Goal: Task Accomplishment & Management: Complete application form

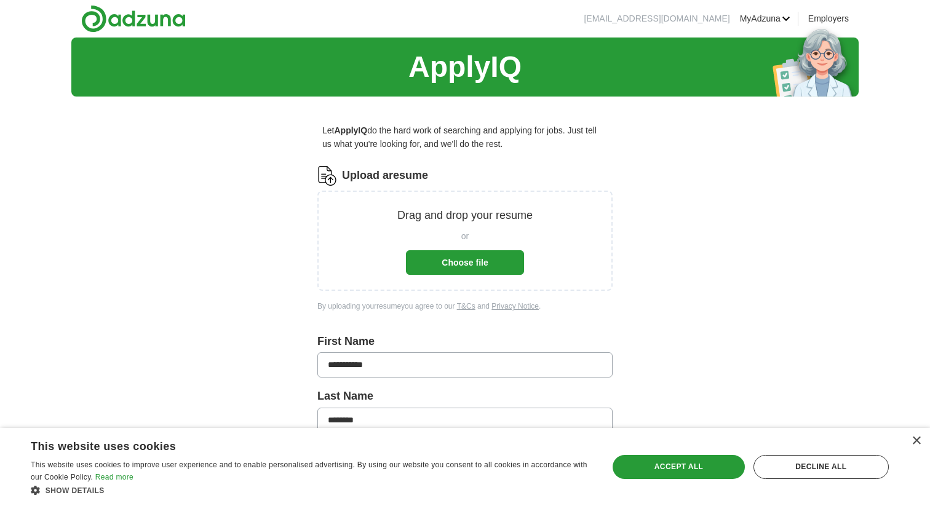
click at [487, 266] on button "Choose file" at bounding box center [465, 262] width 118 height 25
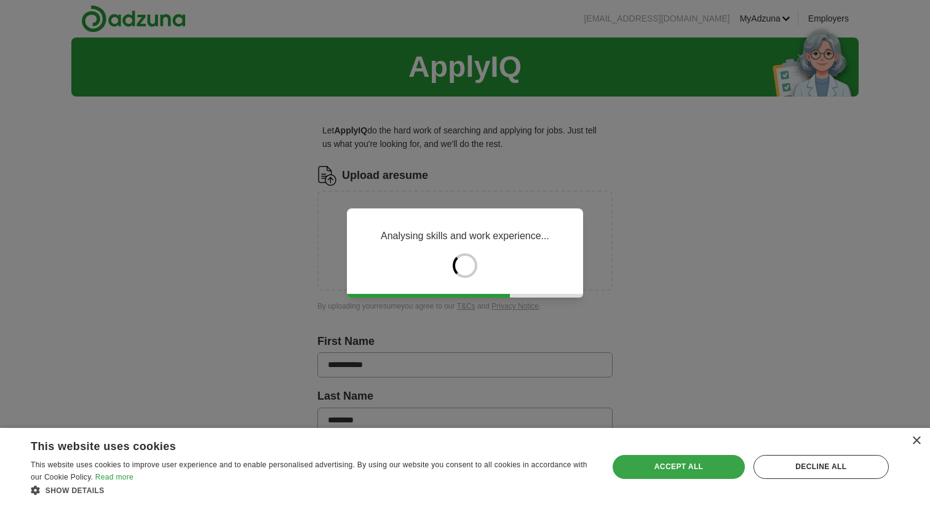
click at [716, 475] on div "Accept all" at bounding box center [678, 466] width 132 height 23
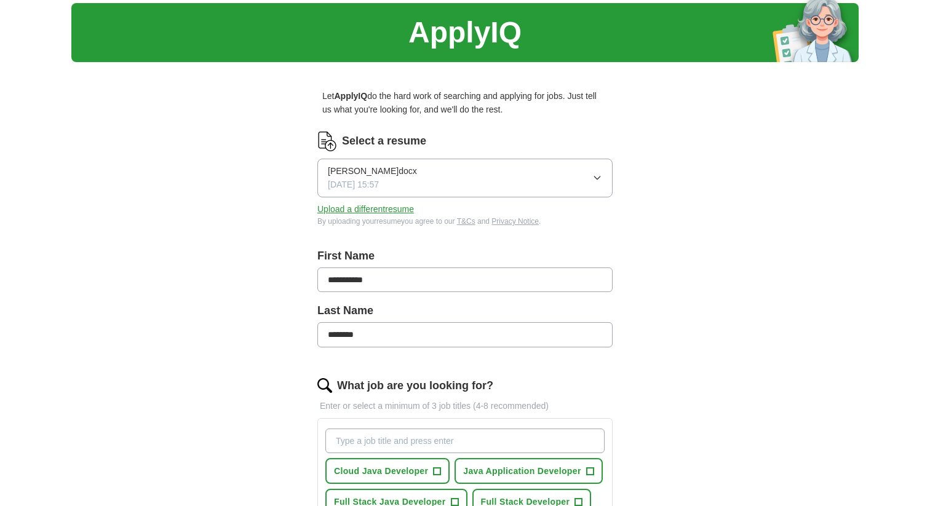
scroll to position [35, 0]
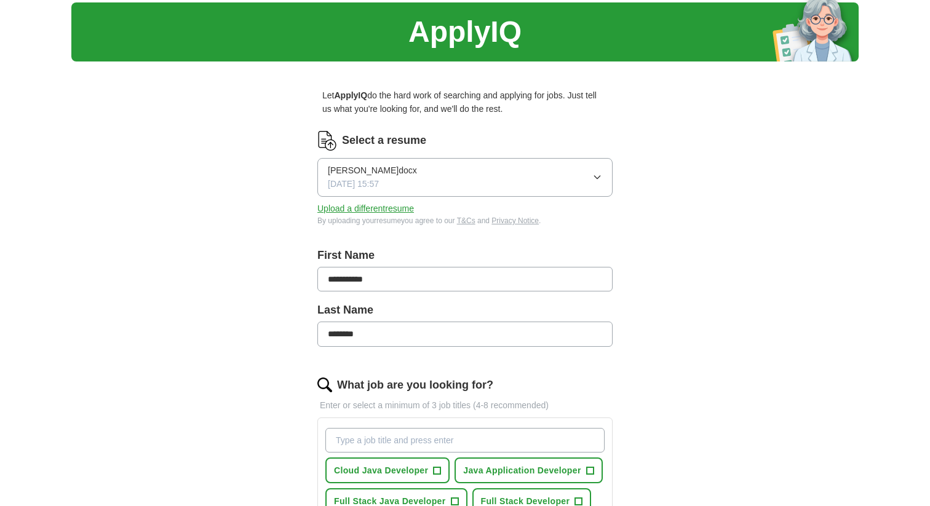
drag, startPoint x: 368, startPoint y: 333, endPoint x: 335, endPoint y: 334, distance: 33.2
click at [334, 334] on input "********" at bounding box center [464, 334] width 295 height 25
click at [769, 400] on div "**********" at bounding box center [464, 468] width 787 height 932
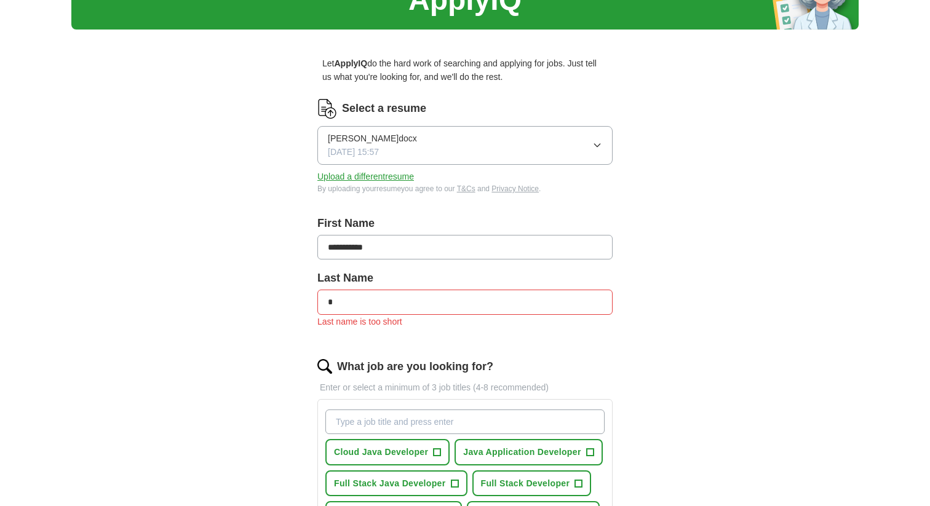
scroll to position [68, 0]
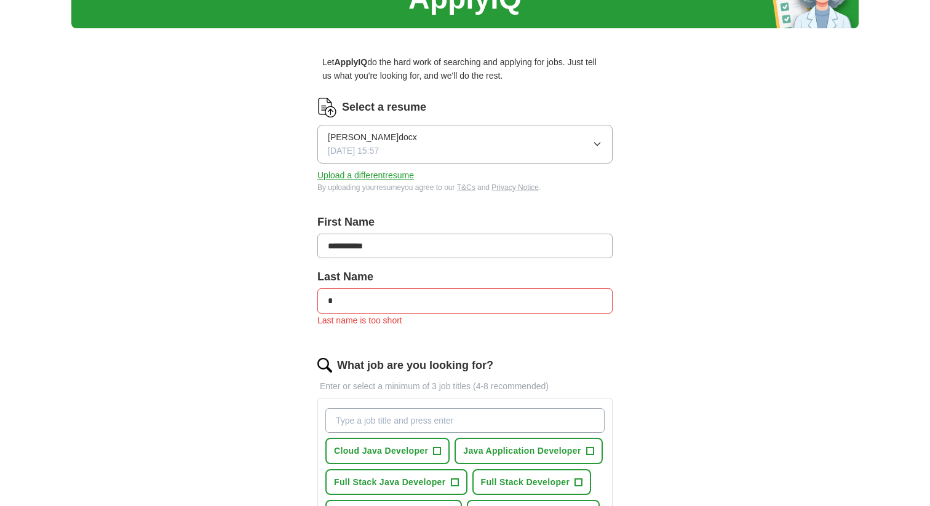
click at [438, 293] on input "*" at bounding box center [464, 300] width 295 height 25
type input "********"
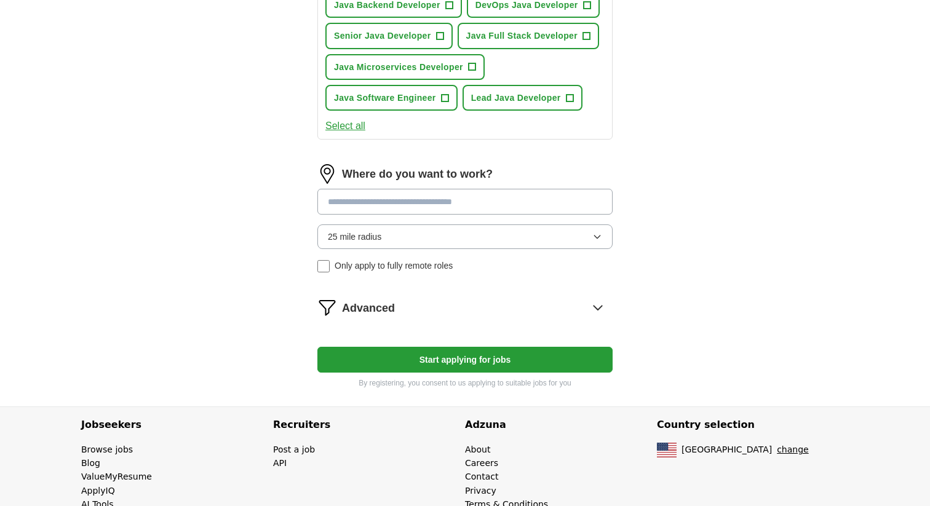
scroll to position [566, 0]
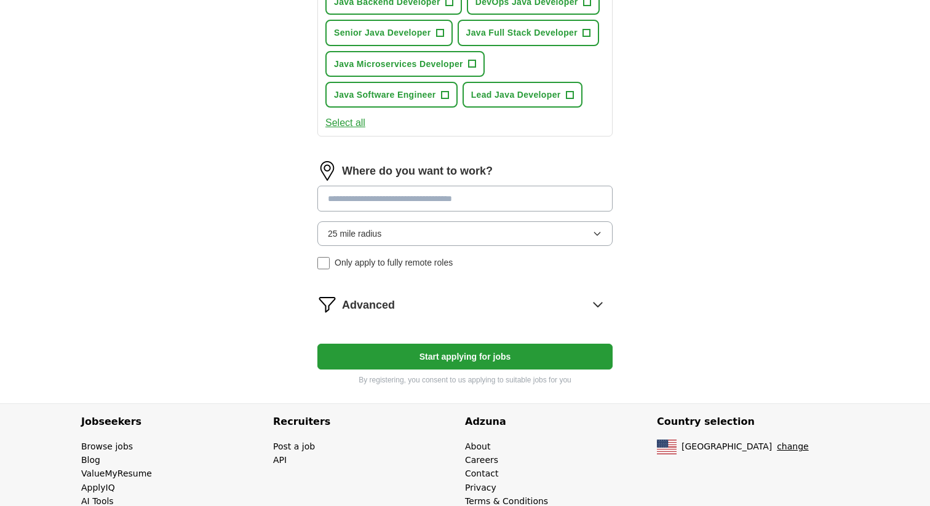
click at [451, 200] on input at bounding box center [464, 199] width 295 height 26
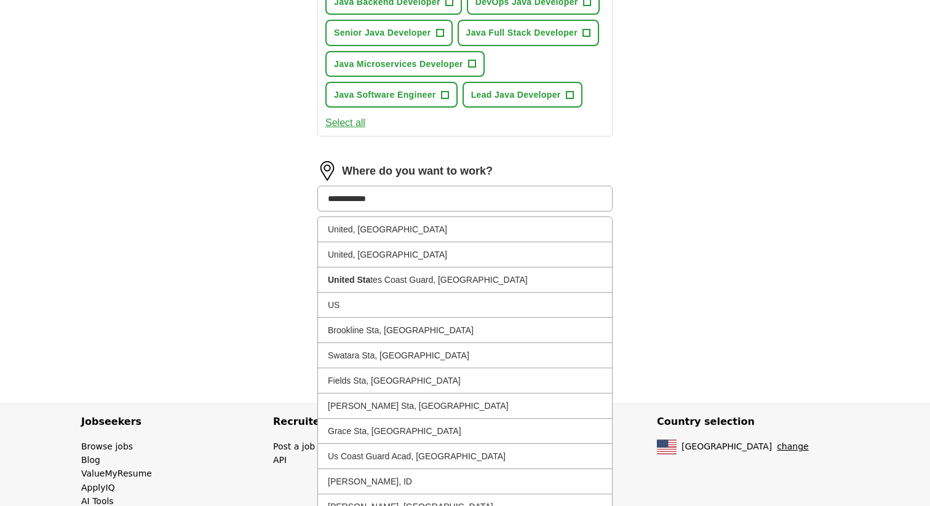
type input "**********"
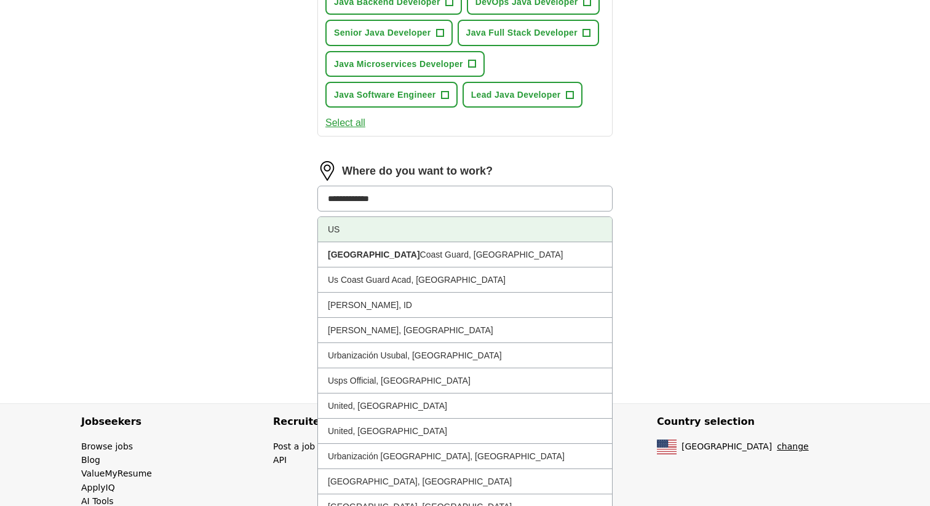
click at [437, 229] on li "US" at bounding box center [465, 229] width 294 height 25
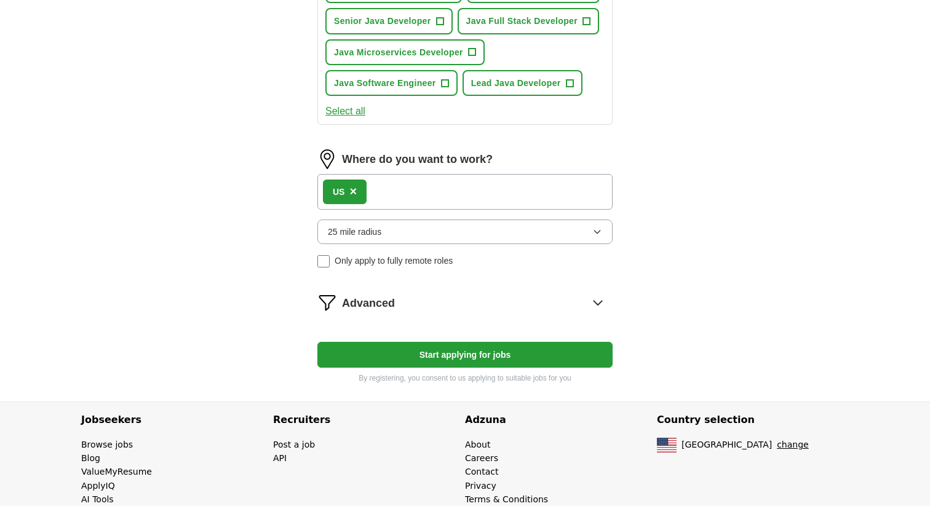
scroll to position [579, 0]
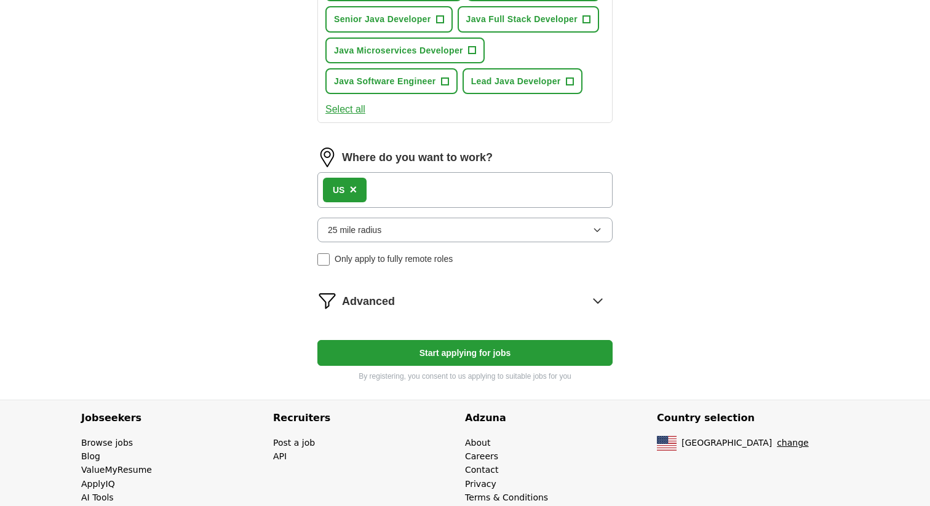
click at [469, 231] on button "25 mile radius" at bounding box center [464, 230] width 295 height 25
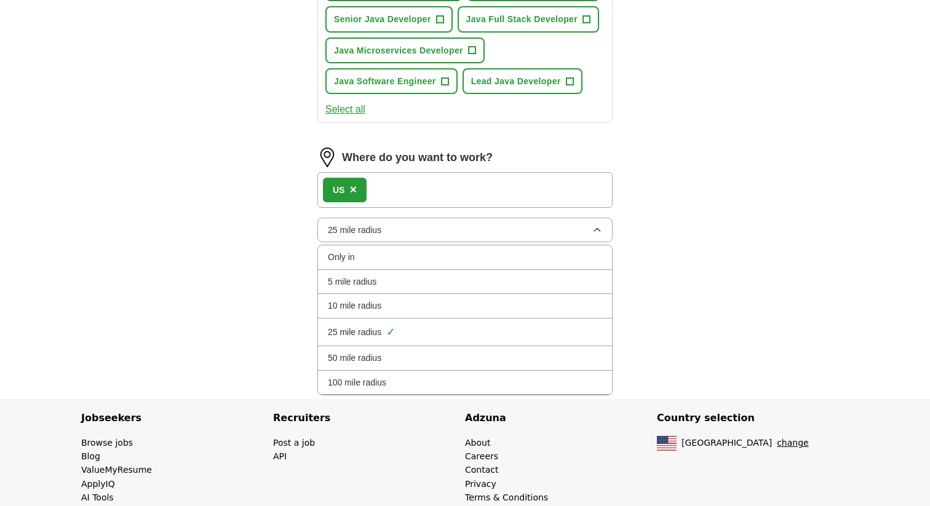
click at [429, 256] on div "Only in" at bounding box center [465, 257] width 274 height 14
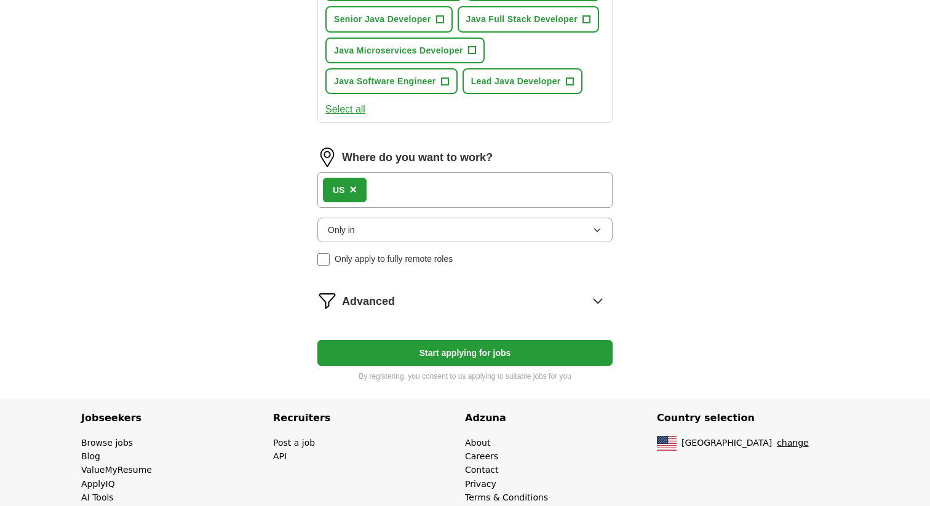
scroll to position [601, 0]
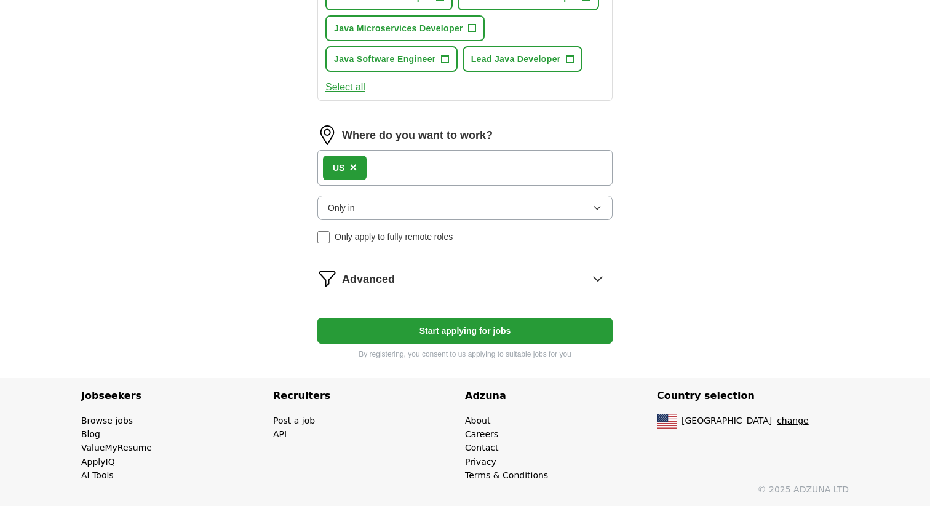
click at [481, 333] on button "Start applying for jobs" at bounding box center [464, 331] width 295 height 26
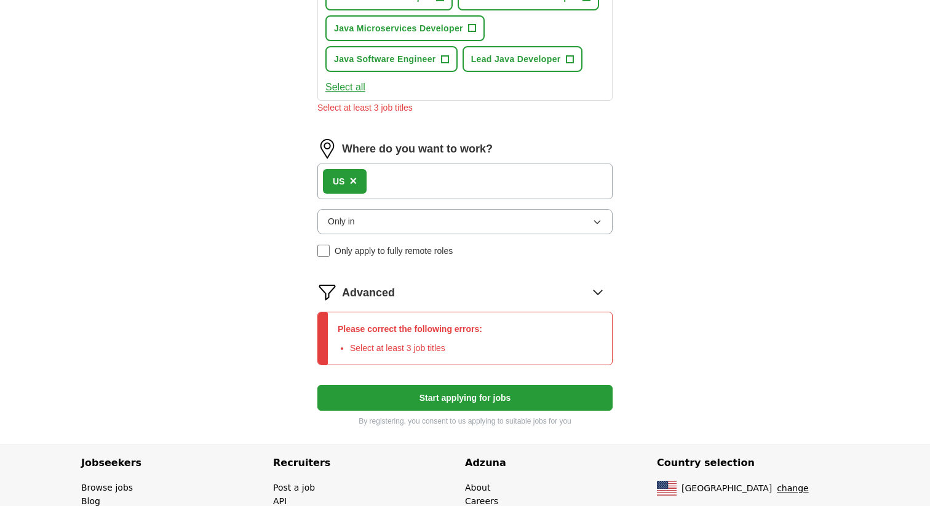
click at [600, 293] on icon at bounding box center [598, 292] width 20 height 20
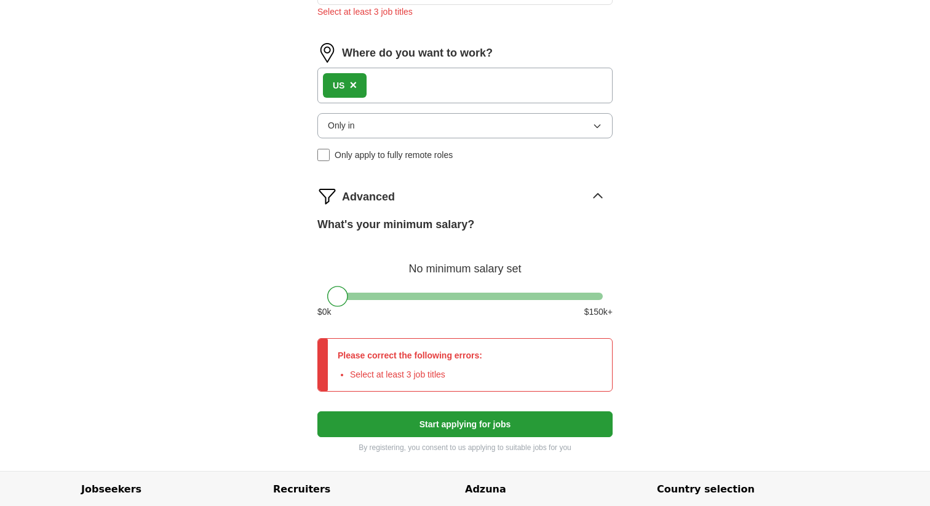
scroll to position [702, 0]
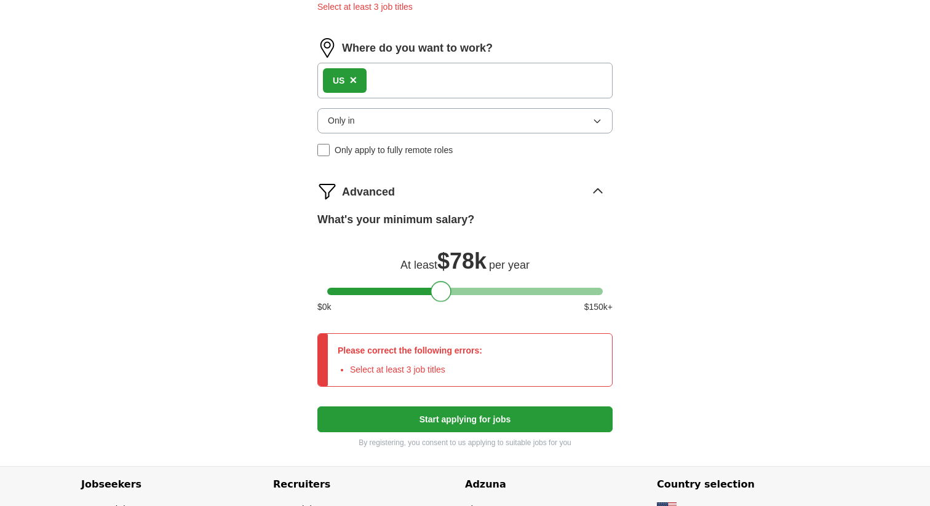
drag, startPoint x: 338, startPoint y: 292, endPoint x: 441, endPoint y: 291, distance: 102.7
click at [441, 291] on div at bounding box center [440, 291] width 21 height 21
click at [447, 290] on div at bounding box center [442, 291] width 21 height 21
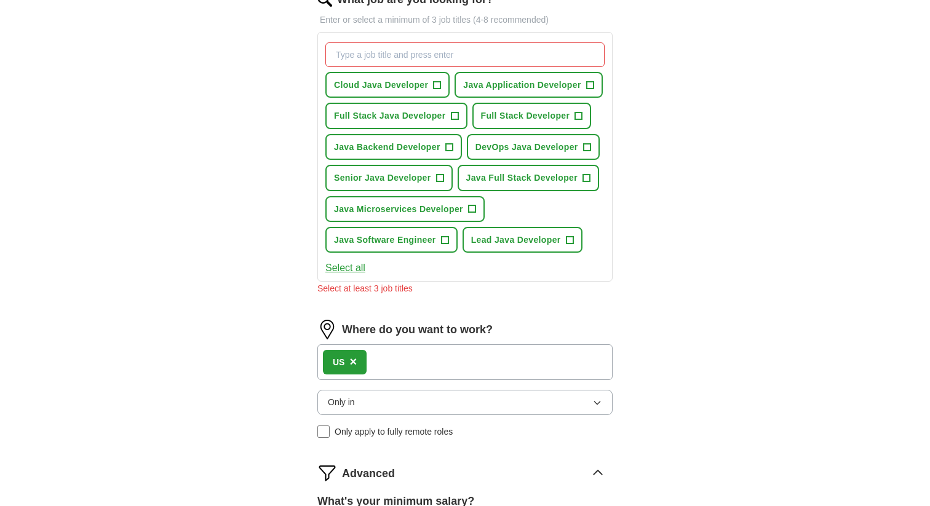
scroll to position [419, 0]
click at [457, 116] on span "+" at bounding box center [454, 118] width 7 height 10
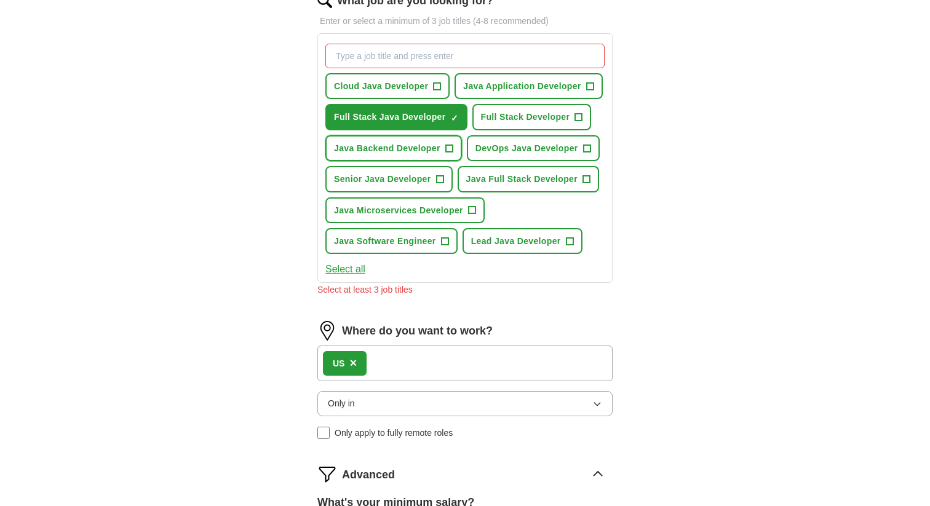
click at [450, 144] on span "+" at bounding box center [448, 148] width 7 height 10
click at [447, 242] on span "+" at bounding box center [444, 241] width 7 height 10
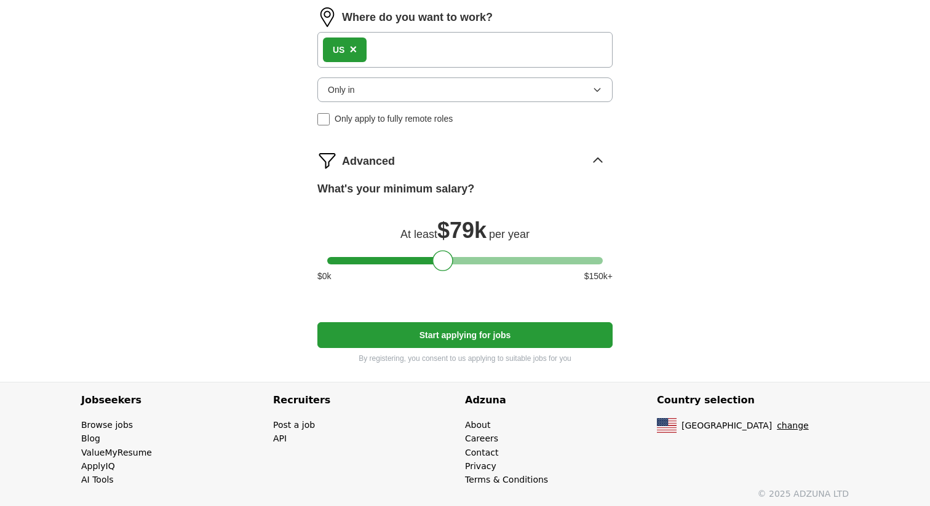
scroll to position [724, 0]
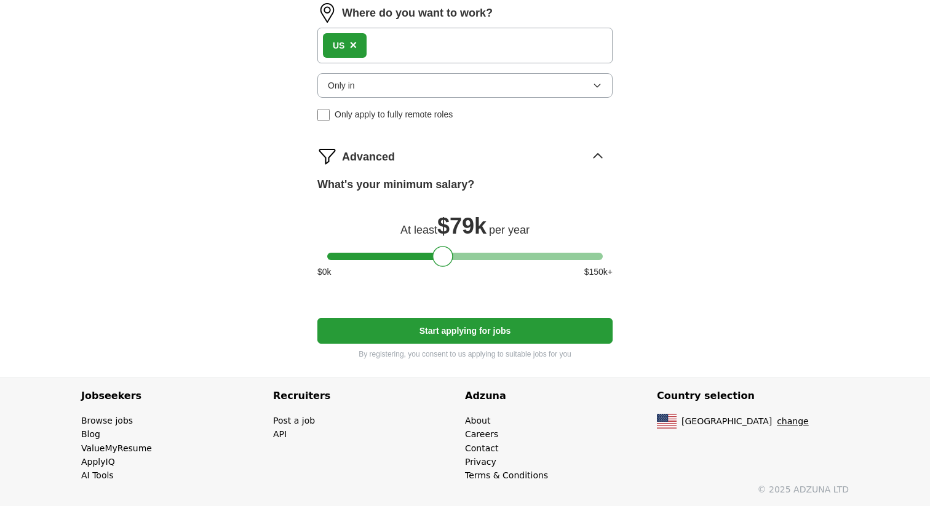
click at [505, 334] on button "Start applying for jobs" at bounding box center [464, 331] width 295 height 26
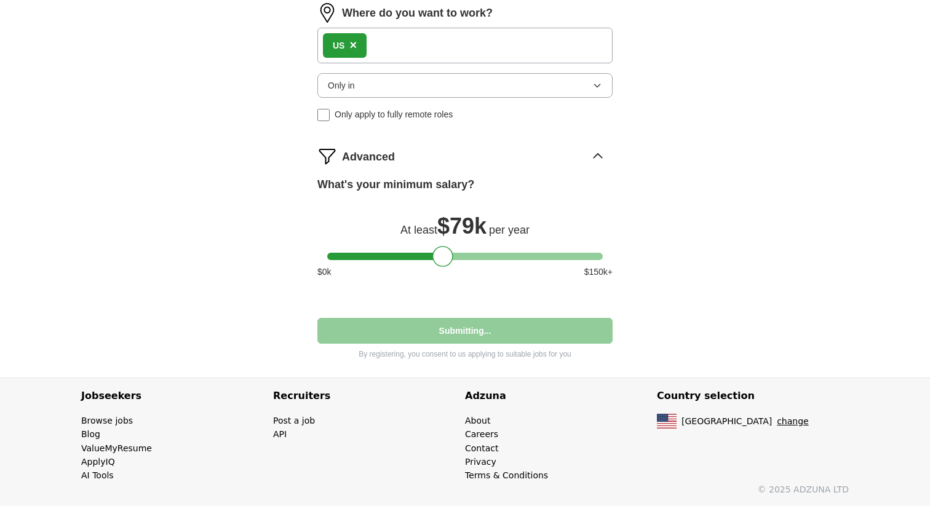
select select "**"
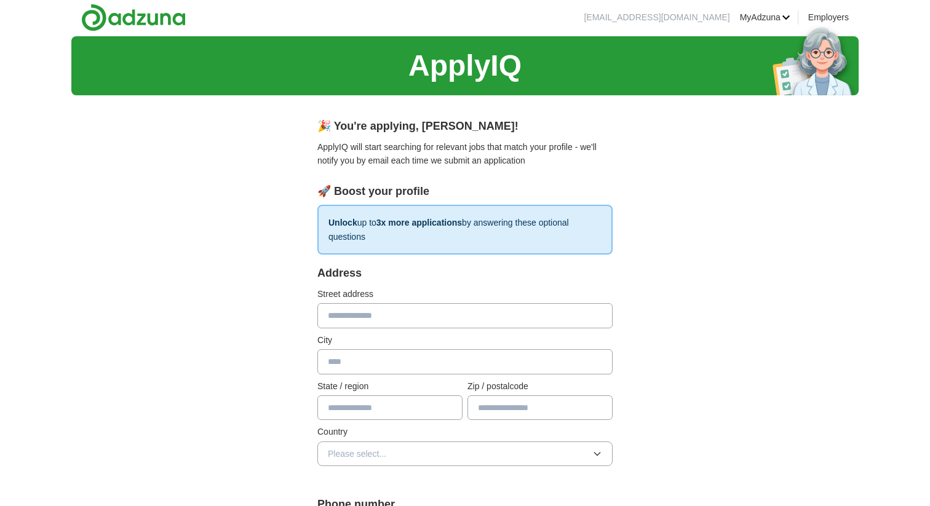
scroll to position [0, 0]
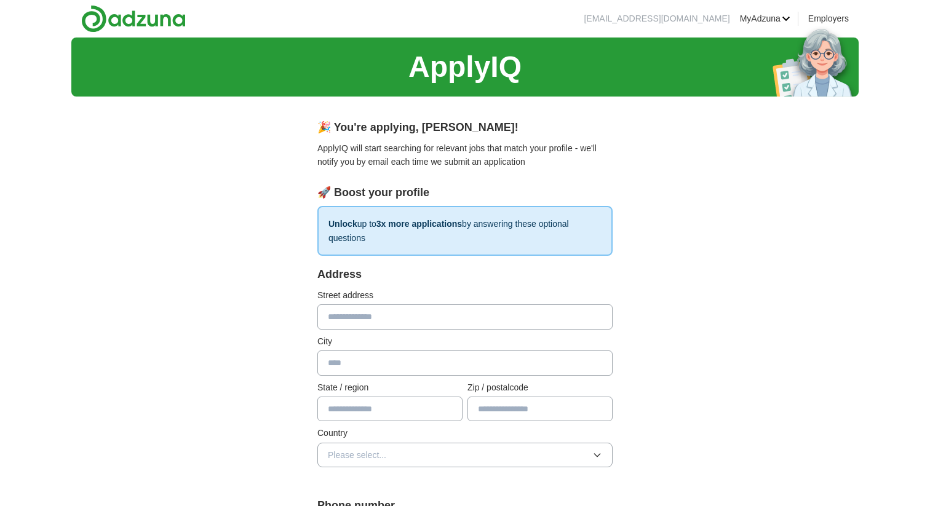
click at [451, 319] on input "text" at bounding box center [464, 316] width 295 height 25
type input "**********"
type input "**"
type input "*****"
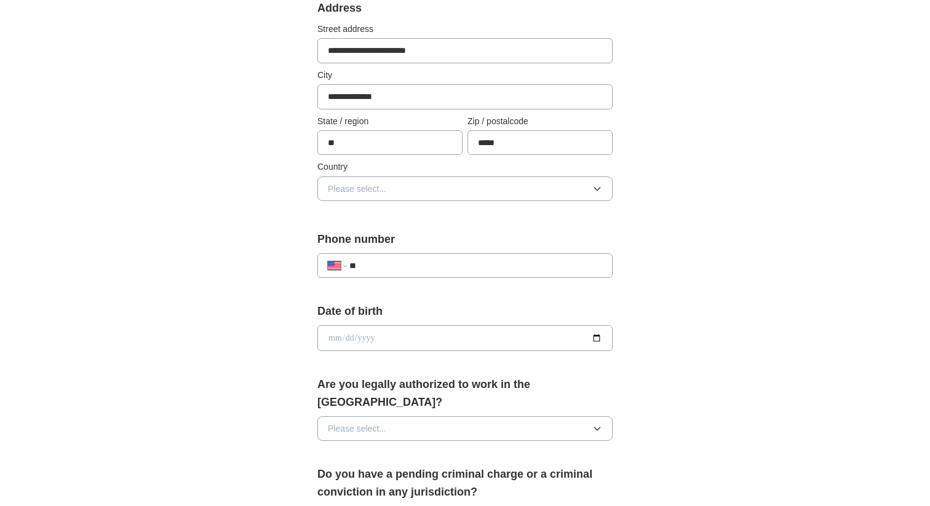
scroll to position [269, 0]
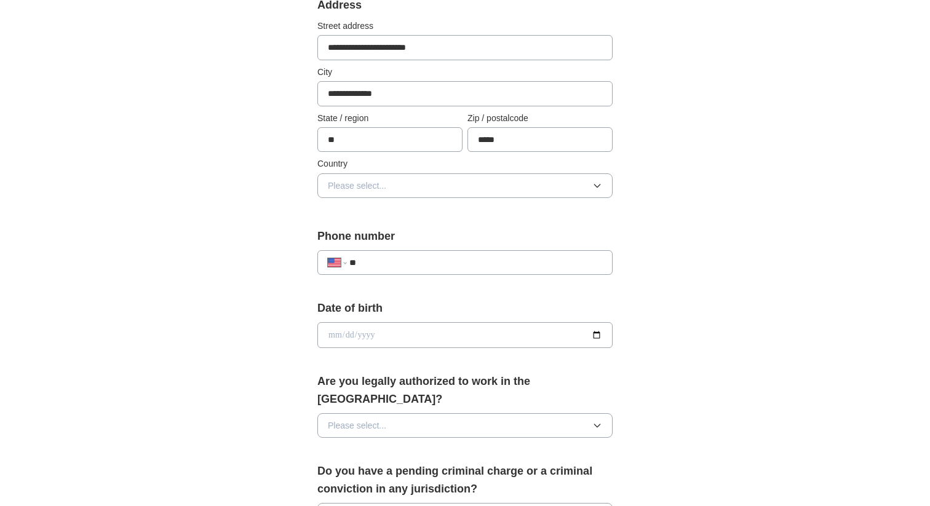
click at [424, 258] on input "**" at bounding box center [475, 263] width 253 height 14
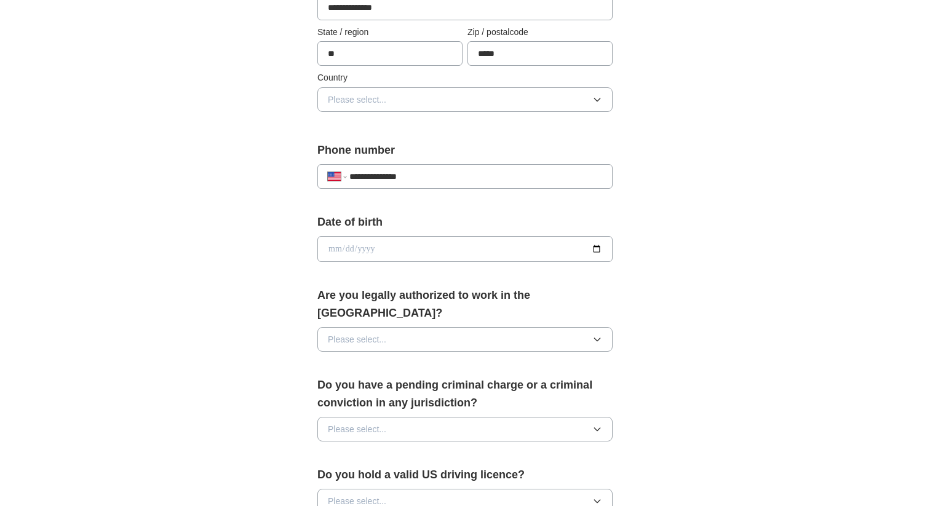
scroll to position [357, 0]
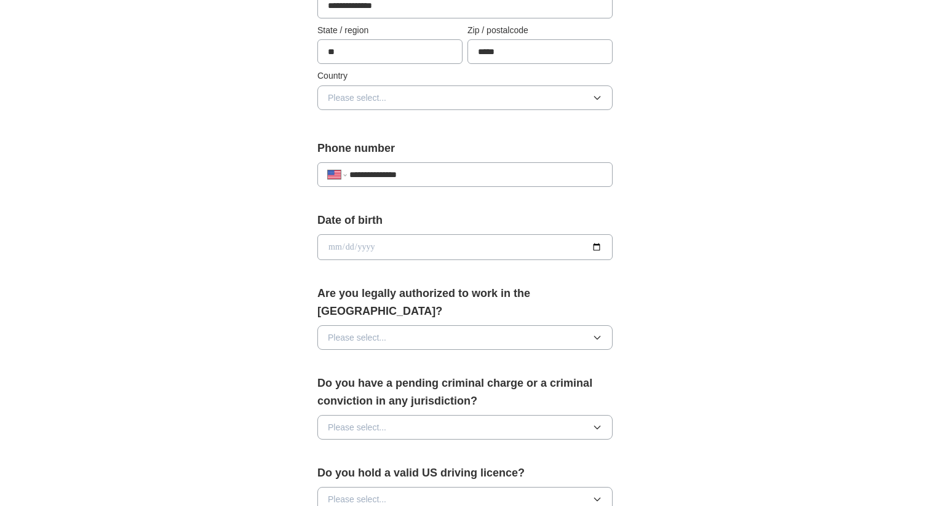
type input "**********"
click at [595, 244] on input "date" at bounding box center [464, 247] width 295 height 26
type input "**********"
click at [431, 325] on button "Please select..." at bounding box center [464, 337] width 295 height 25
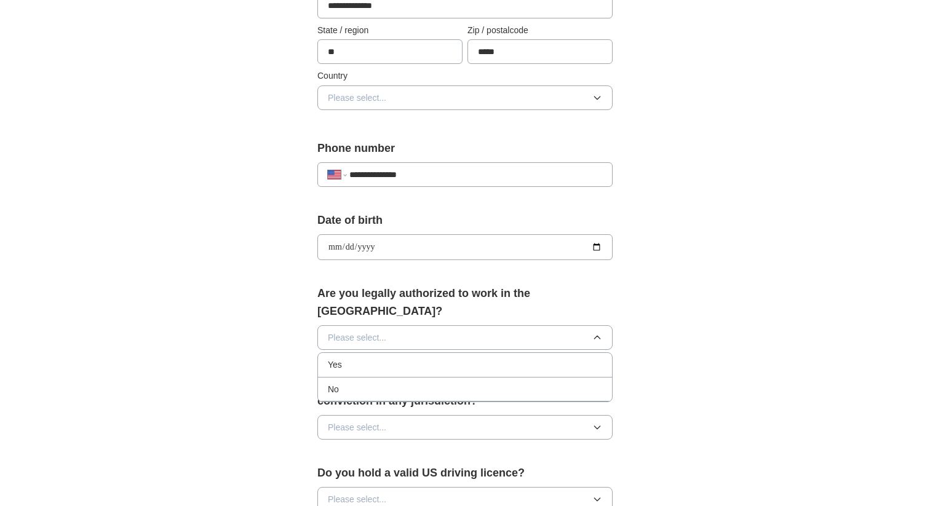
click at [413, 358] on div "Yes" at bounding box center [465, 365] width 274 height 14
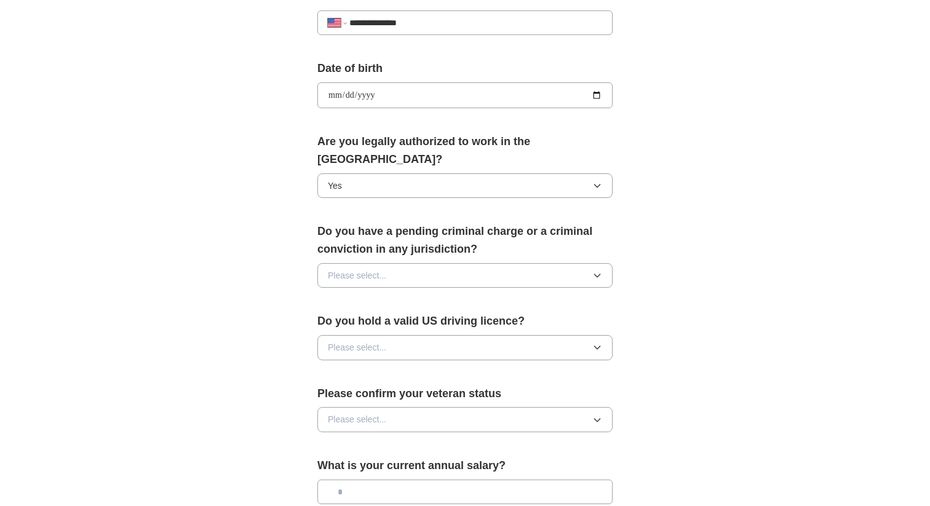
scroll to position [508, 0]
click at [396, 264] on button "Please select..." at bounding box center [464, 276] width 295 height 25
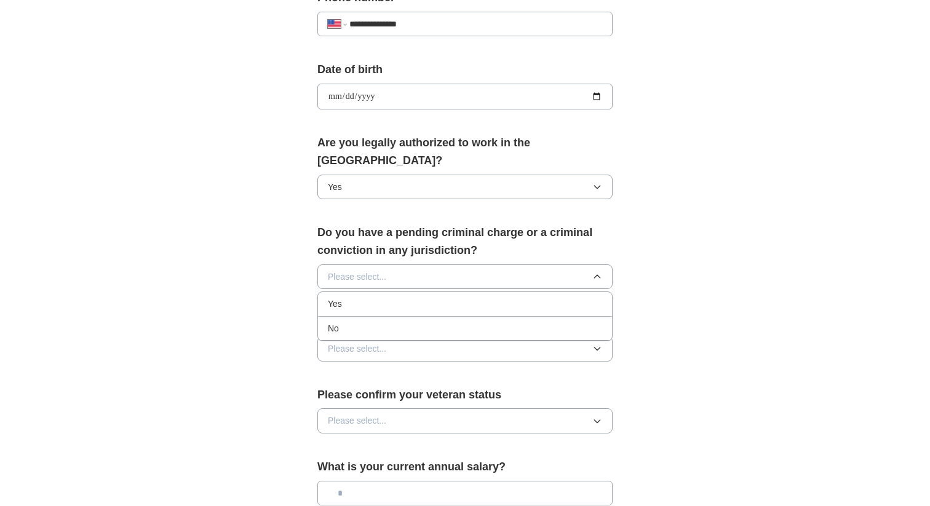
click at [392, 322] on div "No" at bounding box center [465, 329] width 274 height 14
click at [396, 336] on button "Please select..." at bounding box center [464, 348] width 295 height 25
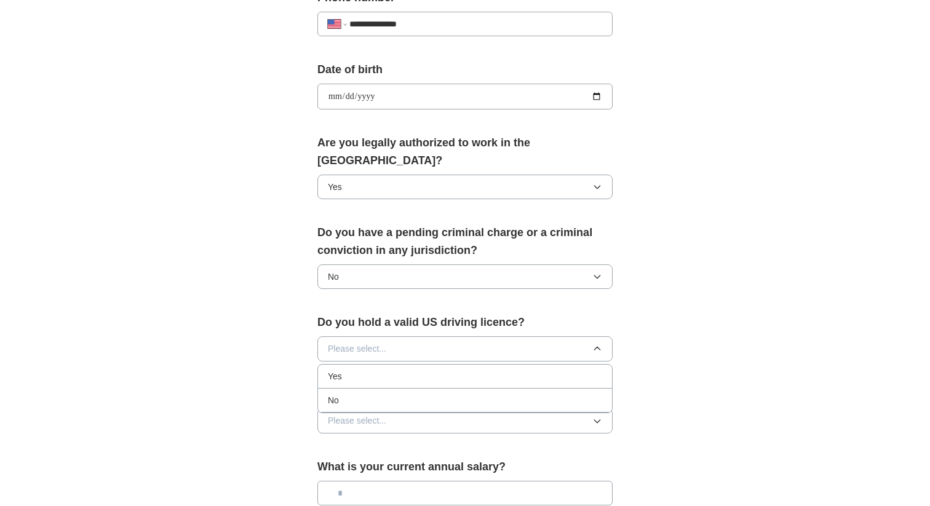
click at [395, 394] on div "No" at bounding box center [465, 401] width 274 height 14
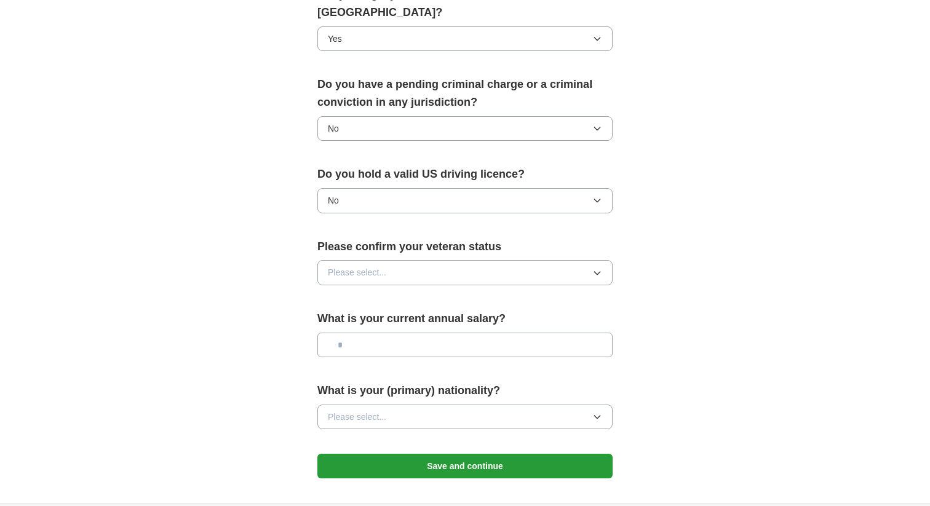
scroll to position [657, 0]
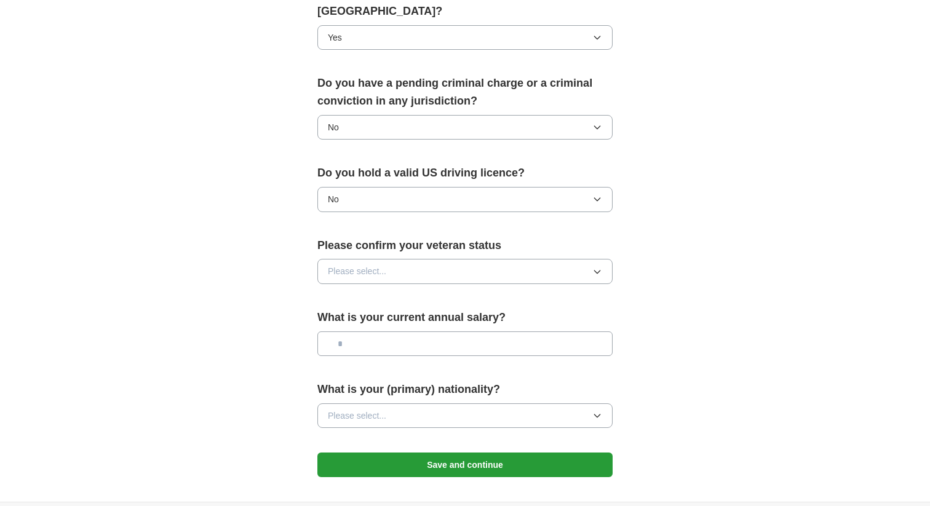
click at [426, 259] on button "Please select..." at bounding box center [464, 271] width 295 height 25
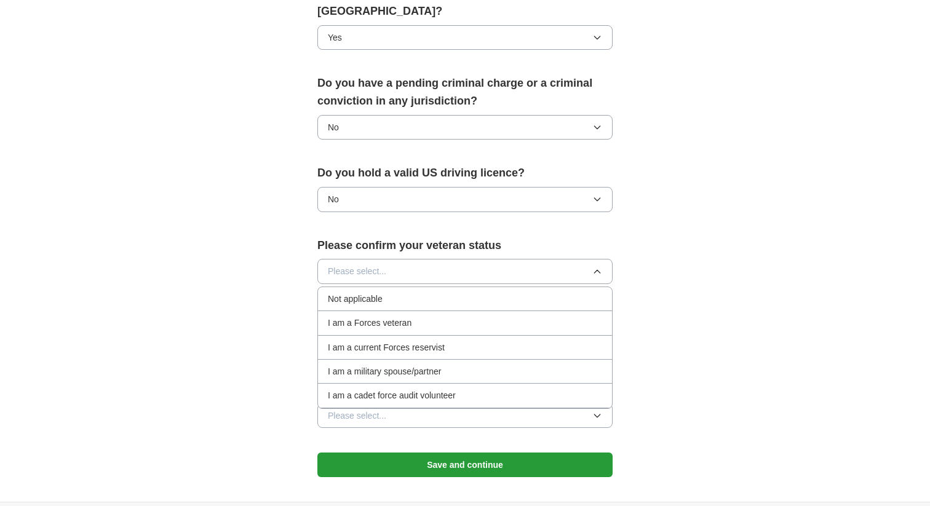
scroll to position [692, 0]
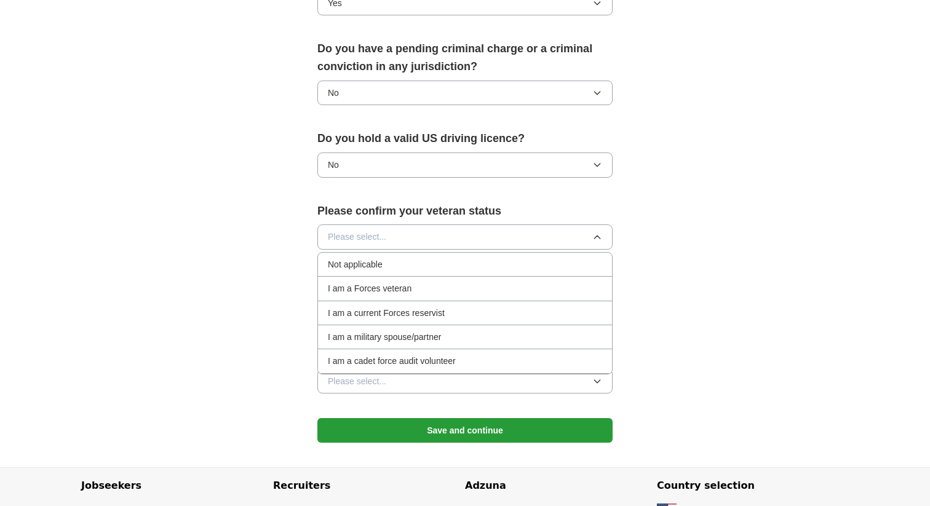
click at [400, 258] on div "Not applicable" at bounding box center [465, 265] width 274 height 14
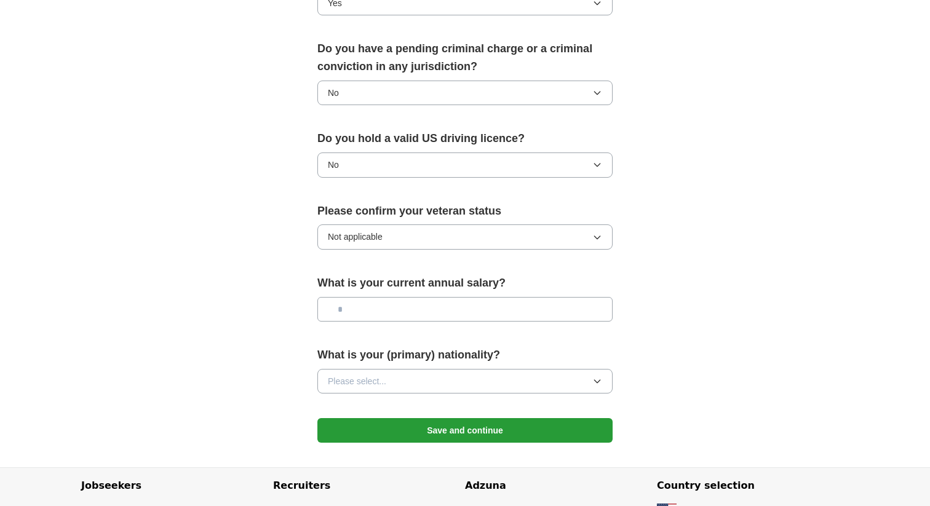
click at [423, 299] on input "text" at bounding box center [464, 309] width 295 height 25
click at [425, 369] on button "Please select..." at bounding box center [464, 381] width 295 height 25
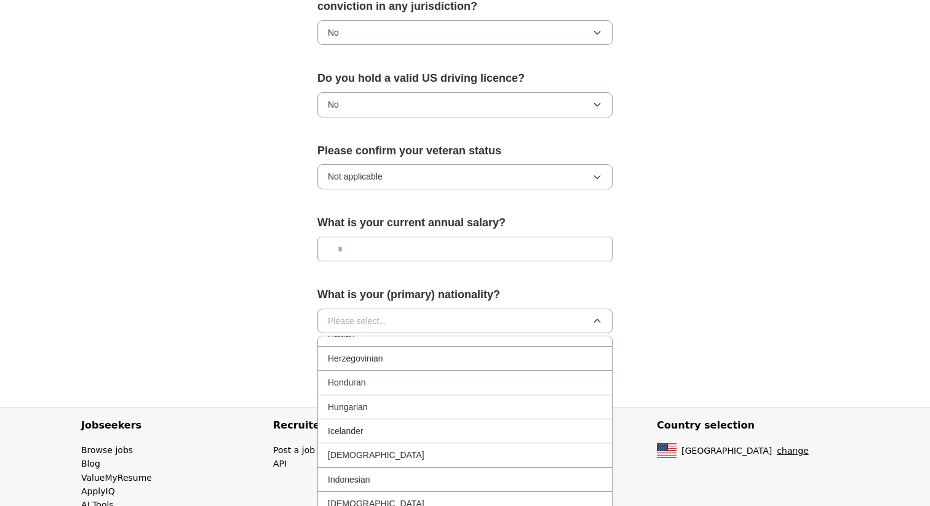
scroll to position [1841, 0]
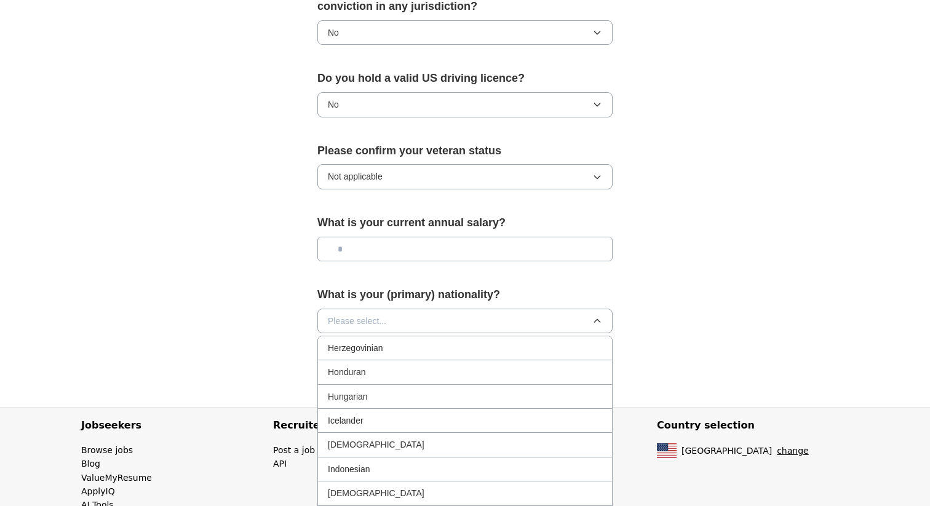
click at [386, 438] on div "[DEMOGRAPHIC_DATA]" at bounding box center [465, 445] width 274 height 14
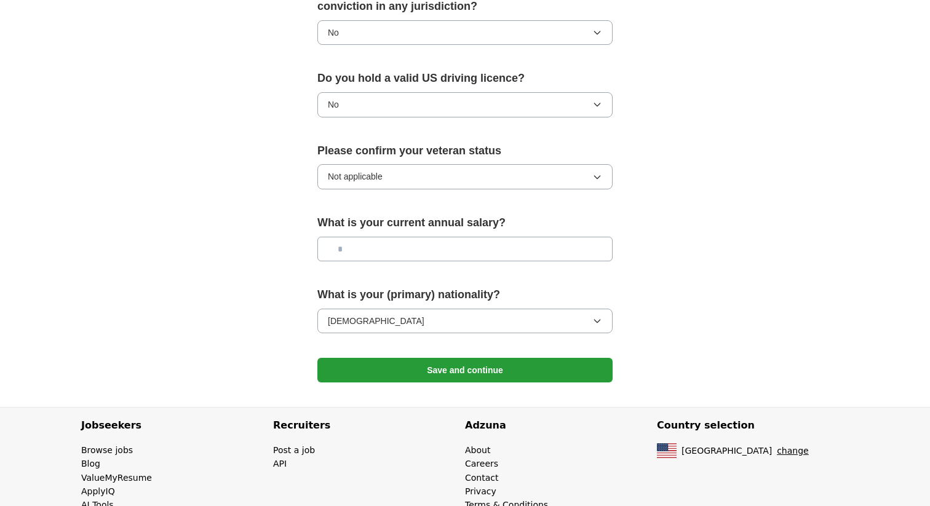
click at [522, 358] on button "Save and continue" at bounding box center [464, 370] width 295 height 25
